Goal: Check status: Check status

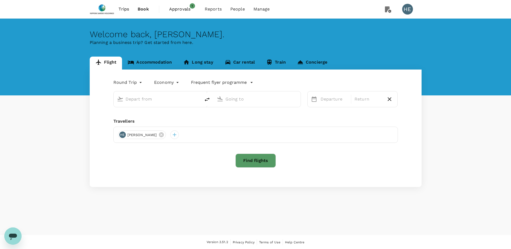
type input "Singapore Changi (SIN)"
type input "[PERSON_NAME] (SUB)"
type input "Singapore Changi (SIN)"
type input "[PERSON_NAME] (SUB)"
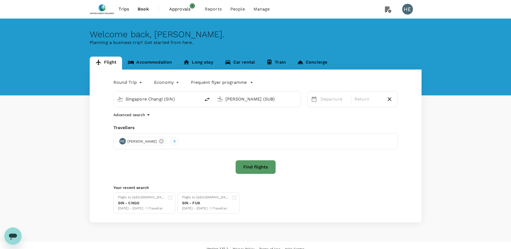
click at [175, 12] on span "Approvals" at bounding box center [182, 9] width 27 height 6
